Goal: Obtain resource: Obtain resource

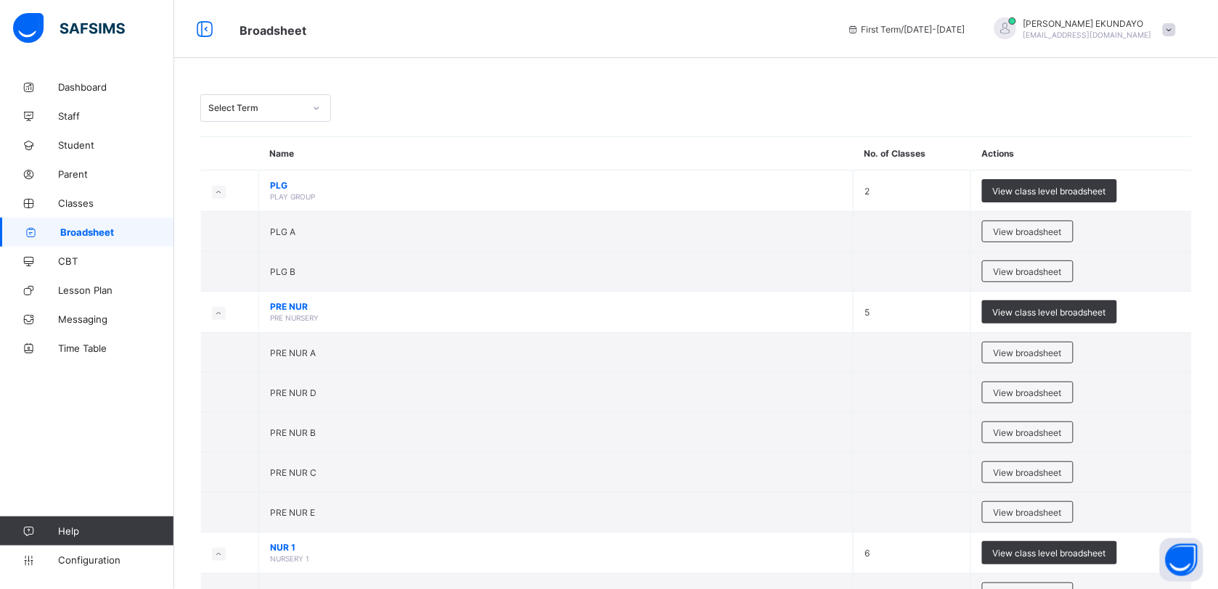
click at [316, 110] on icon at bounding box center [316, 108] width 9 height 15
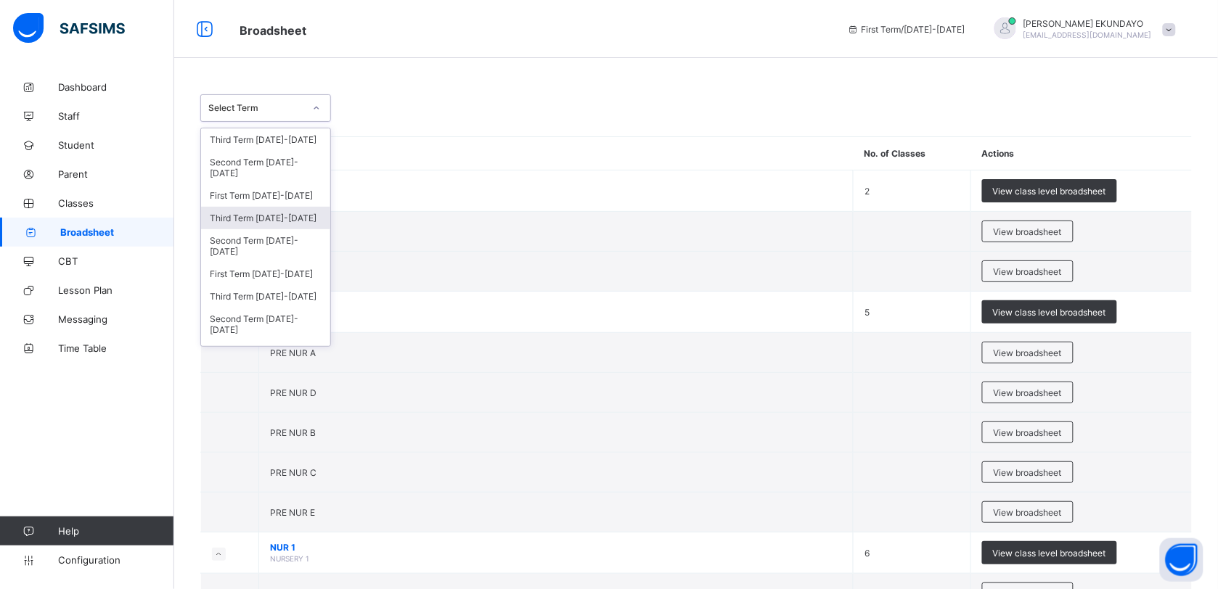
click at [295, 212] on div "Third Term [DATE]-[DATE]" at bounding box center [265, 218] width 129 height 22
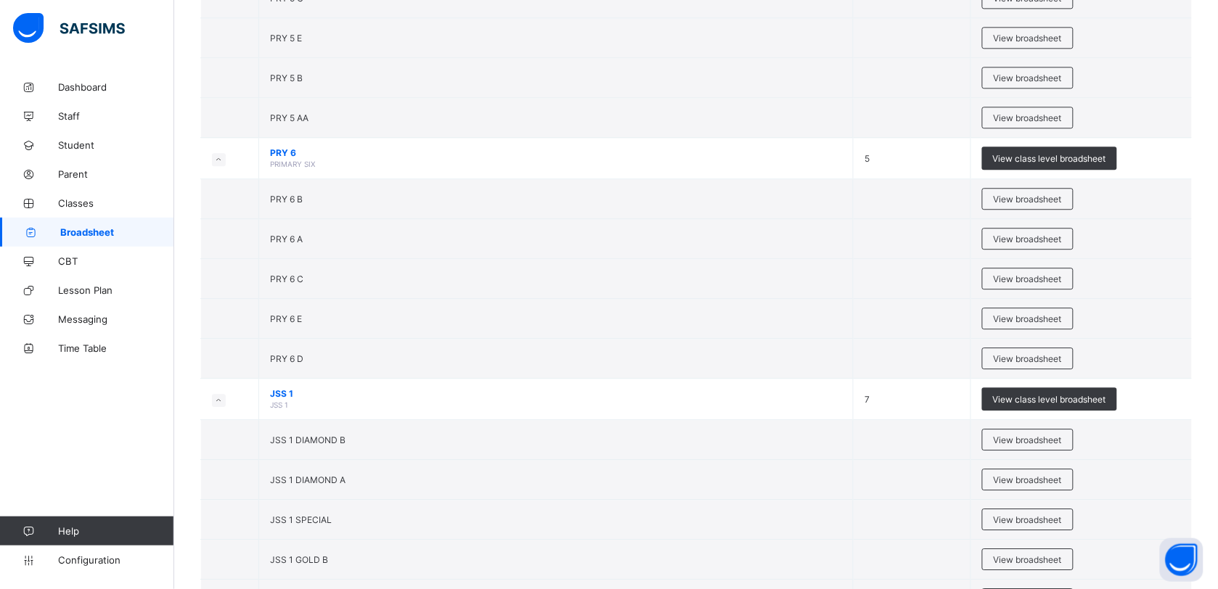
scroll to position [2659, 0]
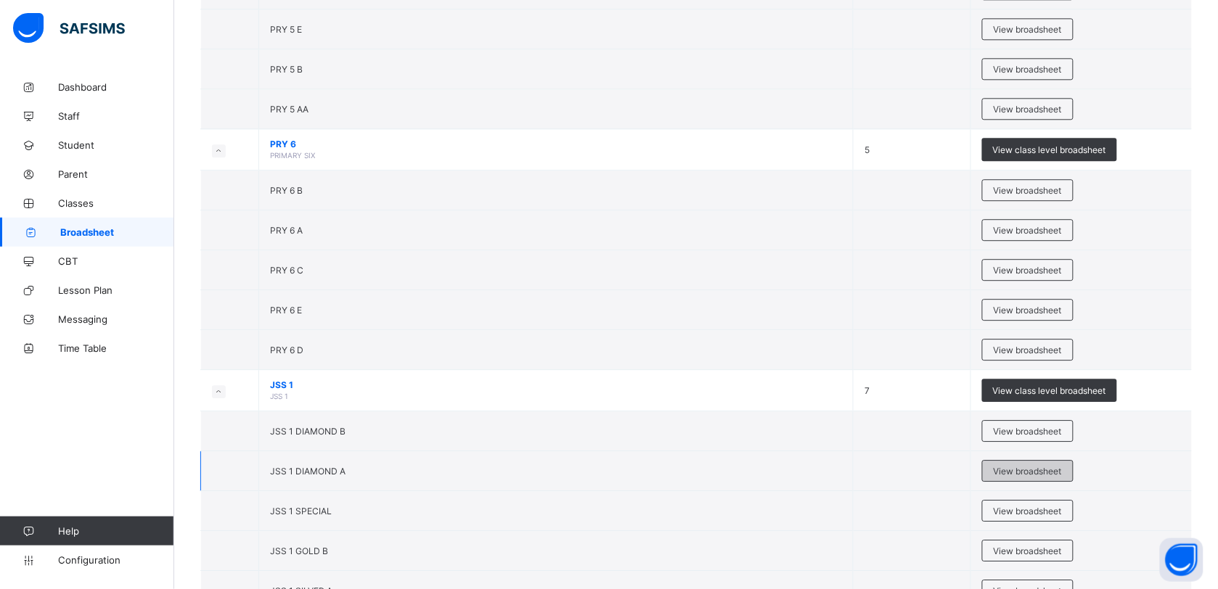
click at [1029, 477] on span "View broadsheet" at bounding box center [1027, 471] width 68 height 11
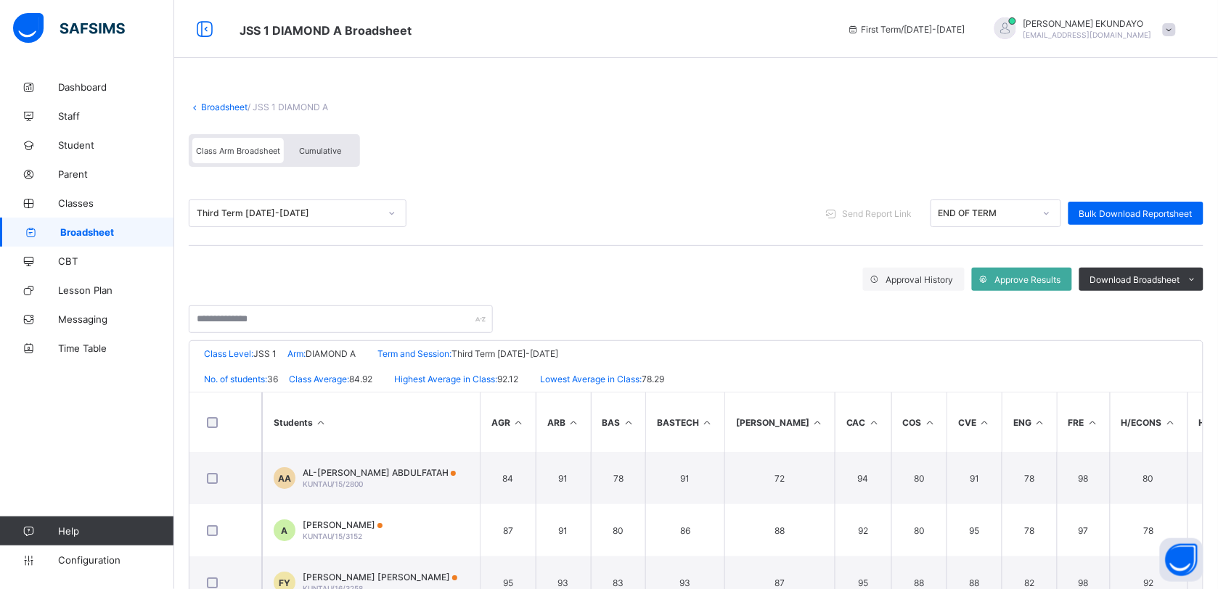
click at [341, 149] on div "Cumulative" at bounding box center [320, 150] width 73 height 25
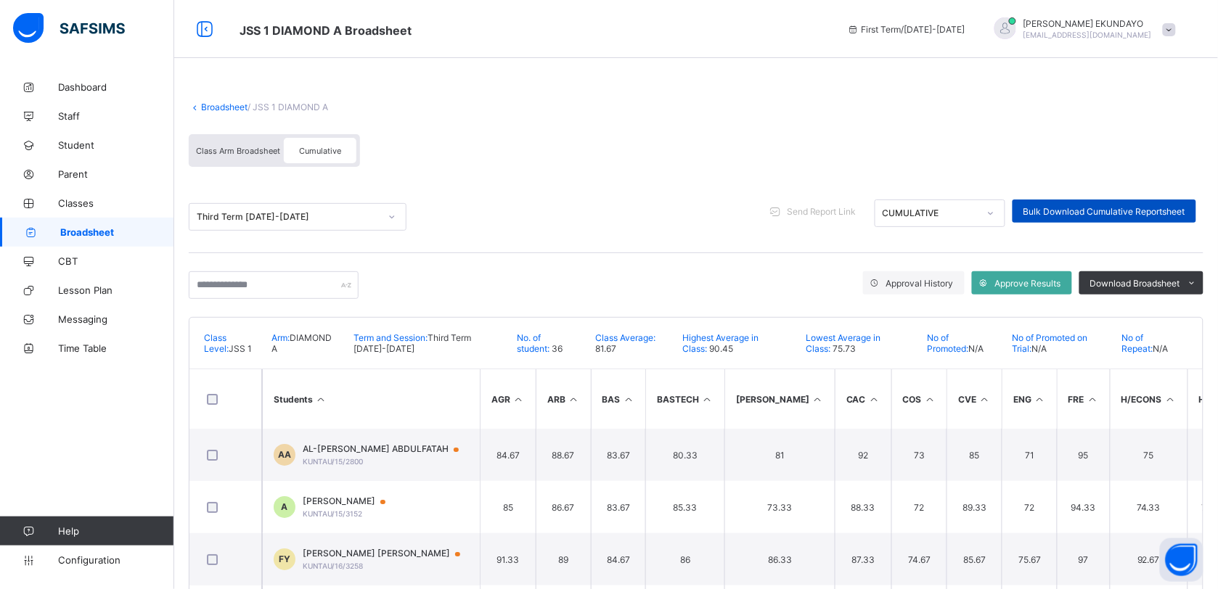
click at [1185, 209] on span "Bulk Download Cumulative Reportsheet" at bounding box center [1104, 211] width 162 height 11
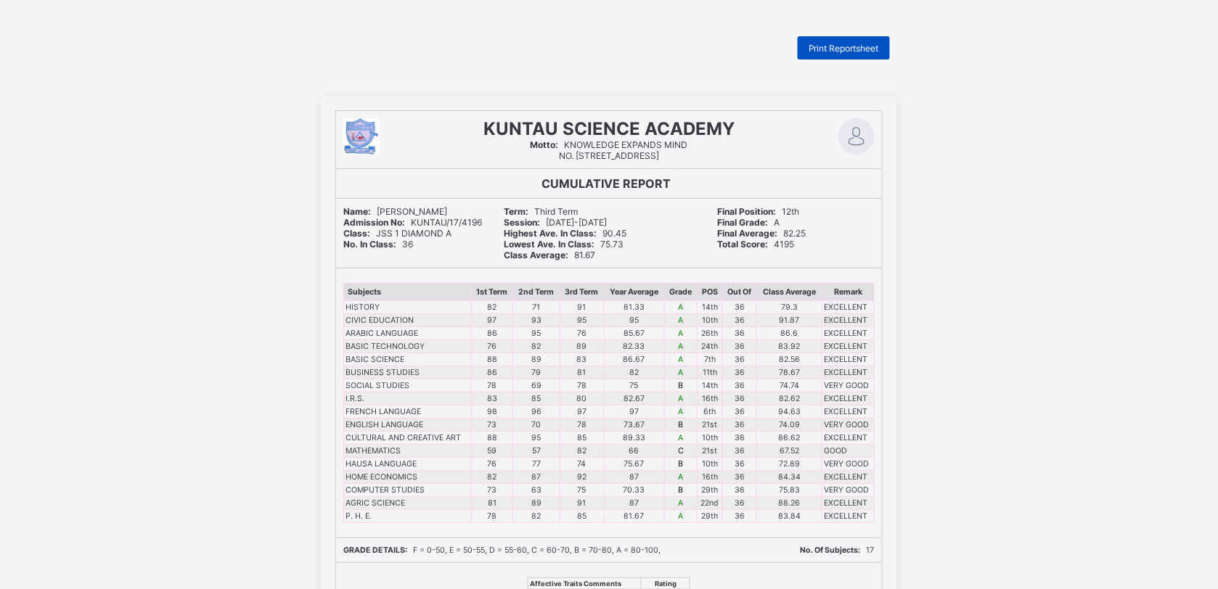
click at [862, 45] on span "Print Reportsheet" at bounding box center [843, 48] width 70 height 11
click at [856, 49] on span "Print Reportsheet" at bounding box center [843, 48] width 70 height 11
click at [871, 52] on span "Print Reportsheet" at bounding box center [843, 48] width 70 height 11
click at [815, 47] on span "Print Reportsheet" at bounding box center [843, 48] width 70 height 11
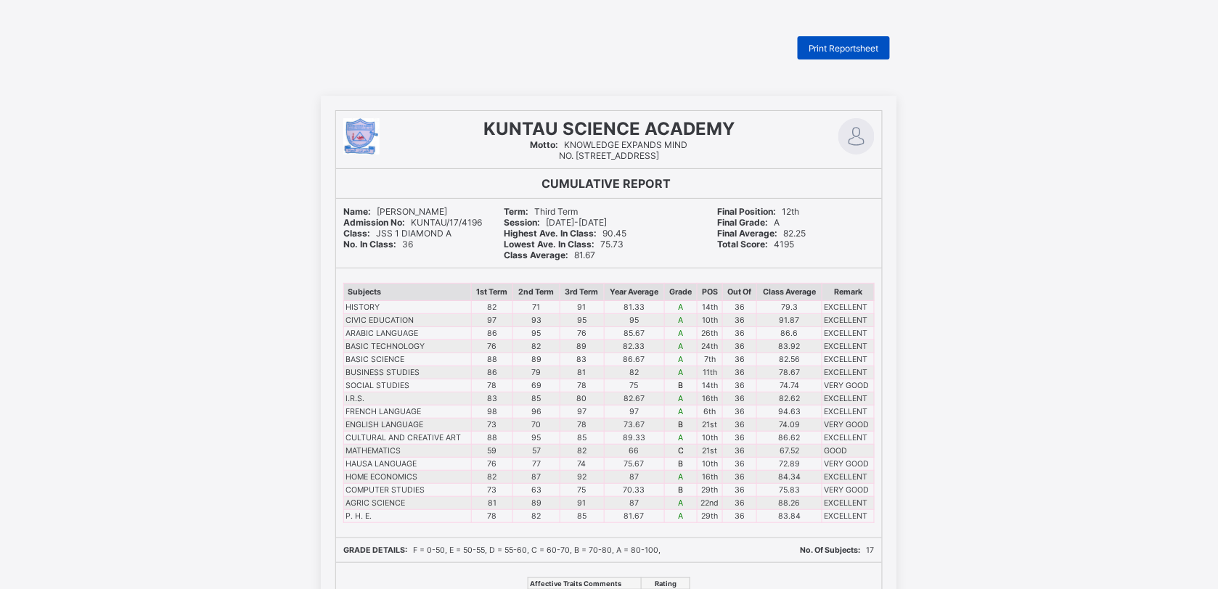
click at [815, 47] on span "Print Reportsheet" at bounding box center [843, 48] width 70 height 11
drag, startPoint x: 850, startPoint y: 49, endPoint x: 1223, endPoint y: 30, distance: 373.5
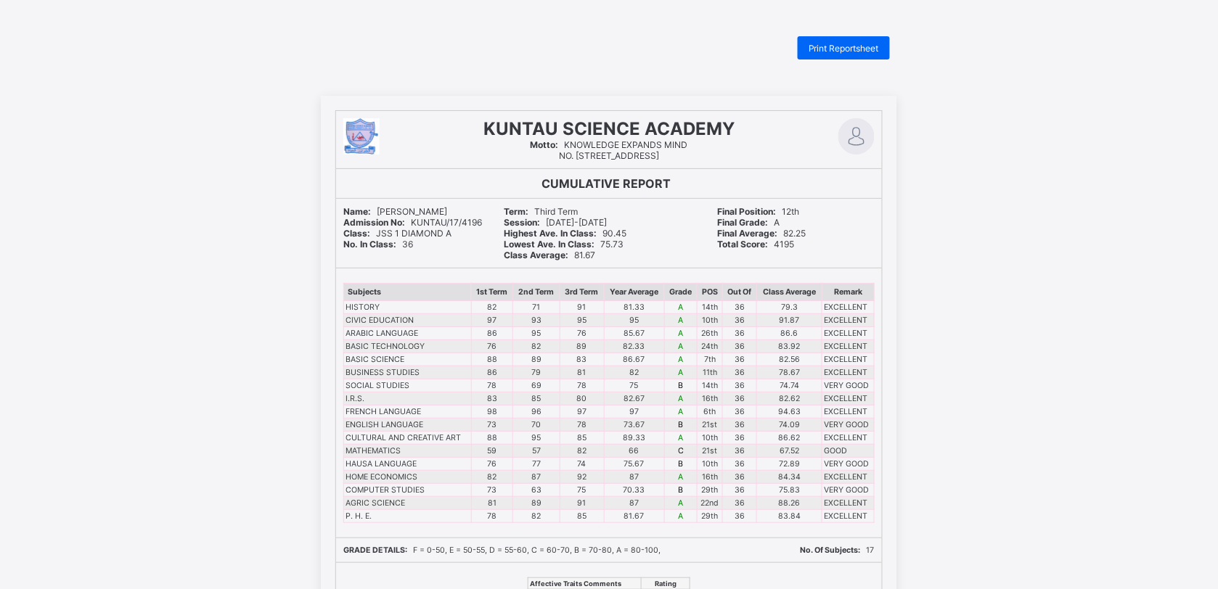
click at [837, 49] on span "Print Reportsheet" at bounding box center [843, 48] width 70 height 11
click at [837, 48] on span "Print Reportsheet" at bounding box center [843, 48] width 70 height 11
click at [837, 49] on span "Print Reportsheet" at bounding box center [843, 48] width 70 height 11
click at [847, 49] on span "Print Reportsheet" at bounding box center [843, 48] width 70 height 11
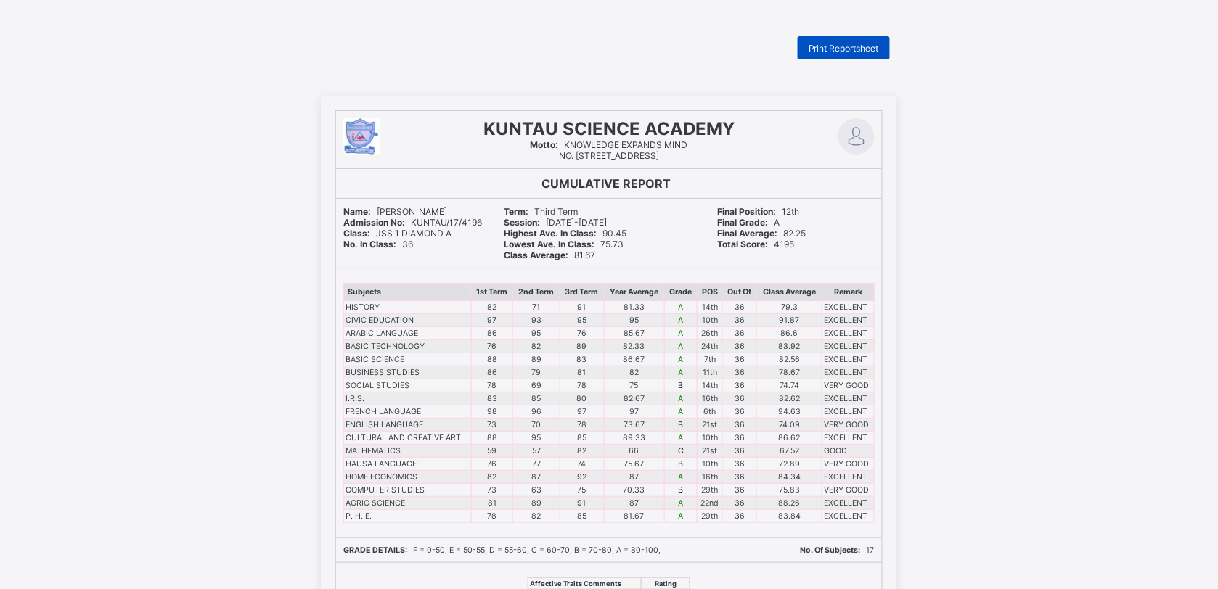
click at [836, 51] on span "Print Reportsheet" at bounding box center [843, 48] width 70 height 11
